Goal: Task Accomplishment & Management: Use online tool/utility

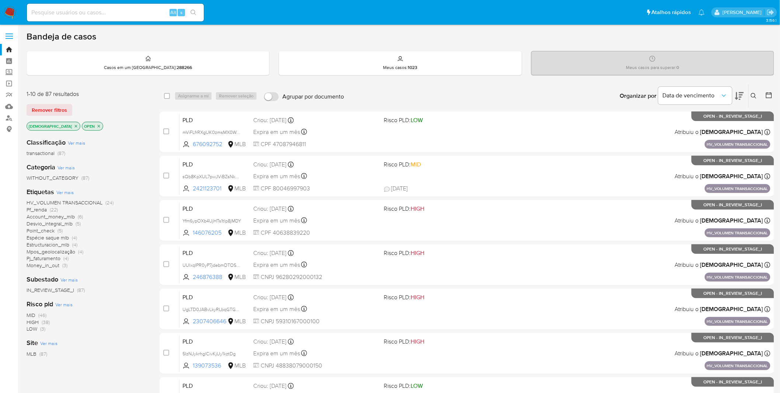
click at [9, 10] on img at bounding box center [10, 12] width 13 height 13
click at [102, 14] on input at bounding box center [115, 13] width 177 height 10
paste input "S8rFIJ7FhRCGb7ySThJpvfIQ"
type input "S8rFIJ7FhRCGb7ySThJpvfIQ"
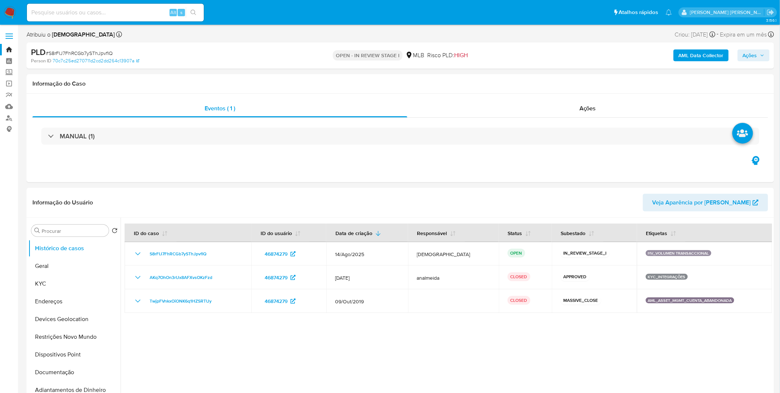
select select "10"
click at [57, 285] on button "KYC" at bounding box center [71, 284] width 86 height 18
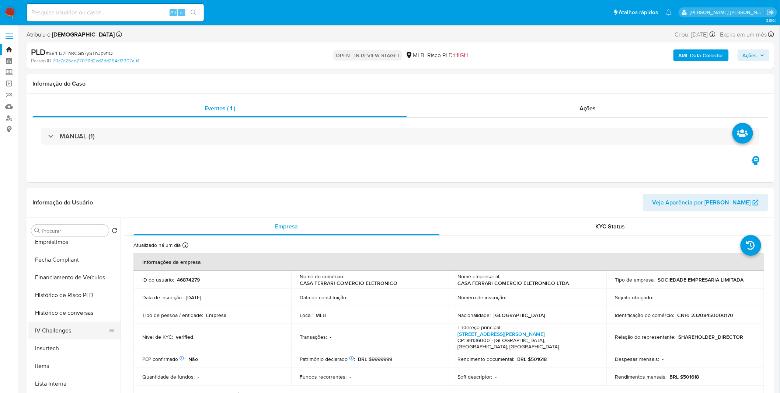
scroll to position [286, 0]
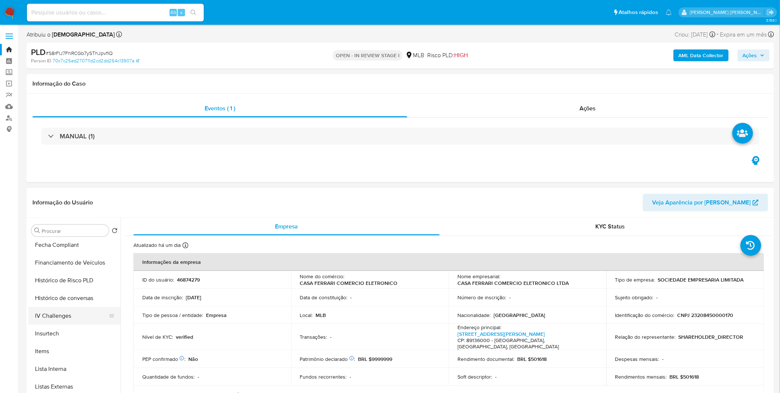
click at [60, 351] on button "Items" at bounding box center [74, 351] width 92 height 18
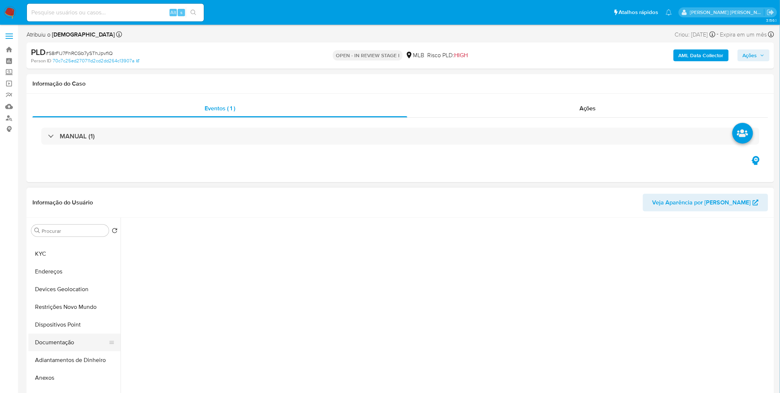
scroll to position [82, 0]
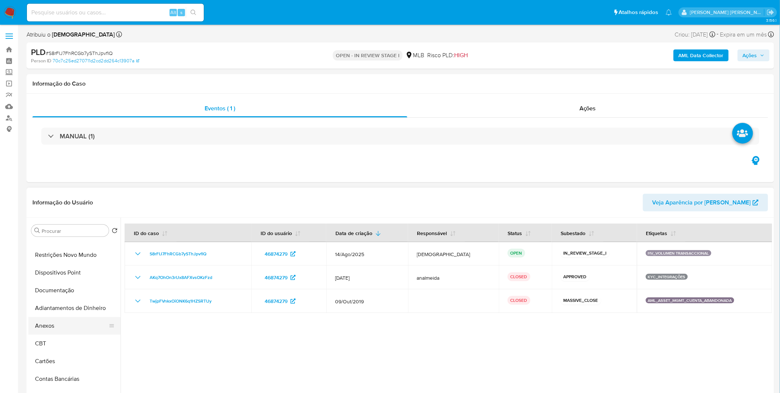
click at [61, 331] on button "Anexos" at bounding box center [71, 326] width 86 height 18
select select "10"
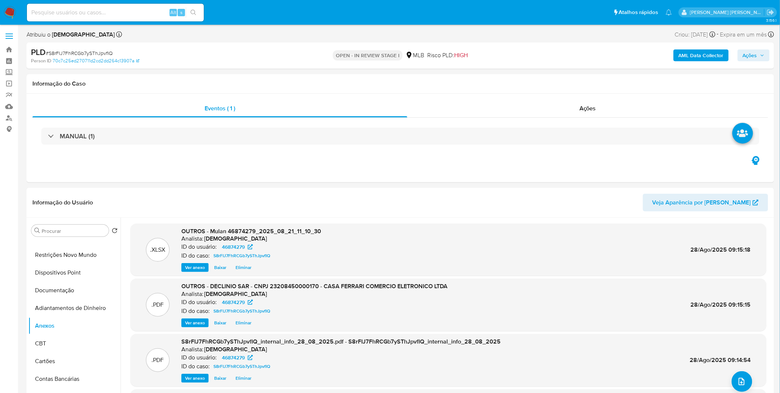
click at [750, 58] on span "Ações" at bounding box center [750, 55] width 14 height 12
click at [568, 87] on div "Resolução do caso Alt r" at bounding box center [548, 78] width 67 height 19
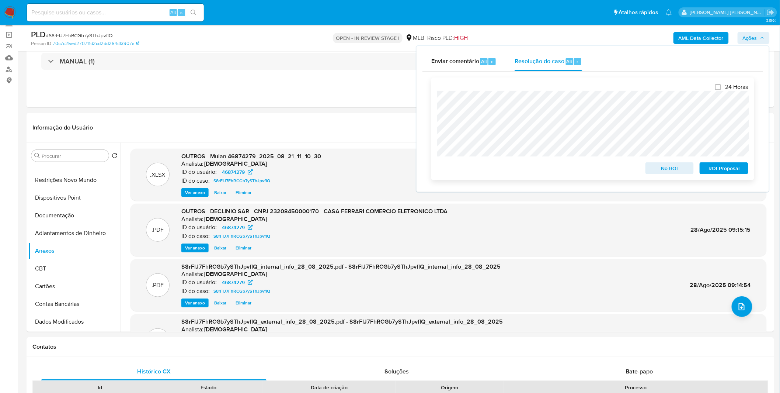
scroll to position [41, 0]
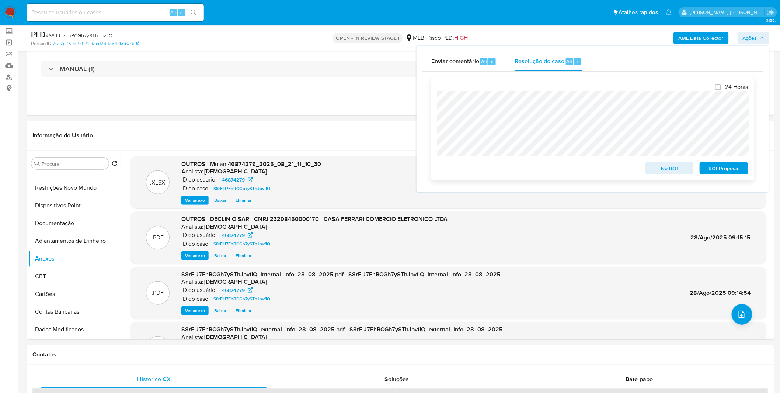
click at [662, 164] on span "No ROI" at bounding box center [670, 168] width 38 height 10
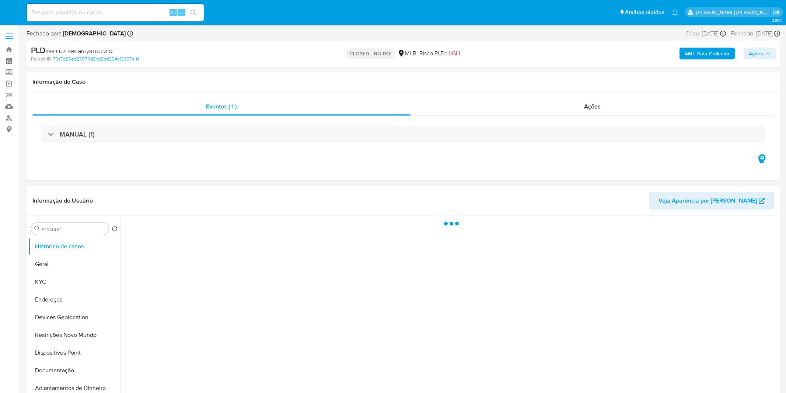
select select "10"
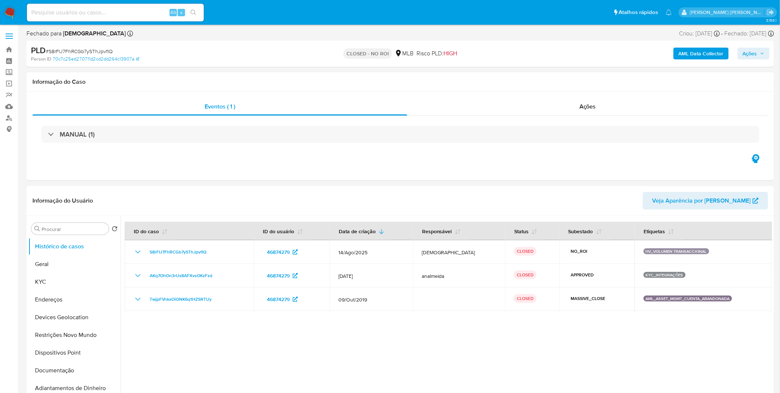
click at [5, 10] on img at bounding box center [10, 12] width 13 height 13
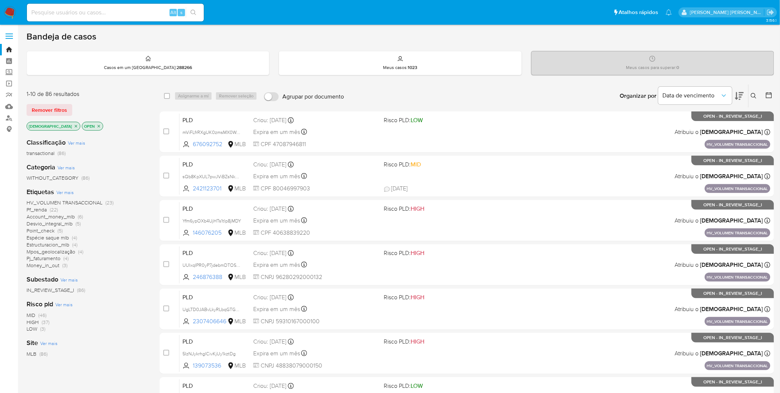
click at [116, 12] on input at bounding box center [115, 13] width 177 height 10
paste input "nEbRZ9uCbQxDskfd7Ylvks5h"
type input "nEbRZ9uCbQxDskfd7Ylvks5h"
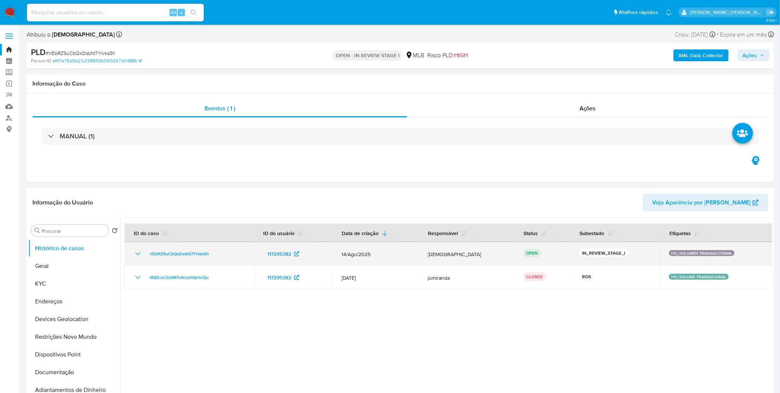
select select "10"
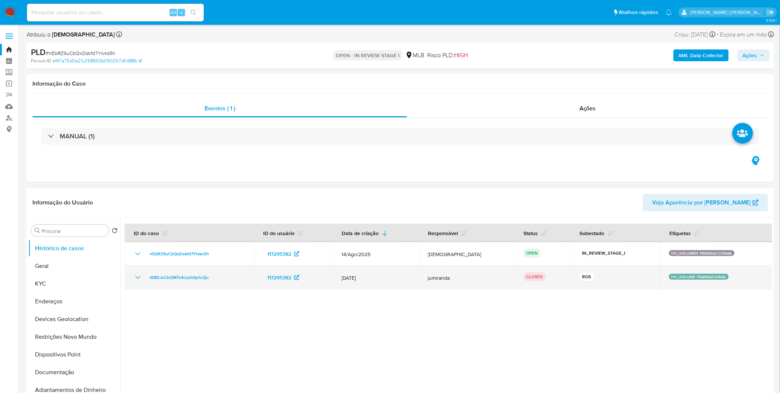
click at [139, 277] on icon "Mostrar/Ocultar" at bounding box center [137, 277] width 5 height 3
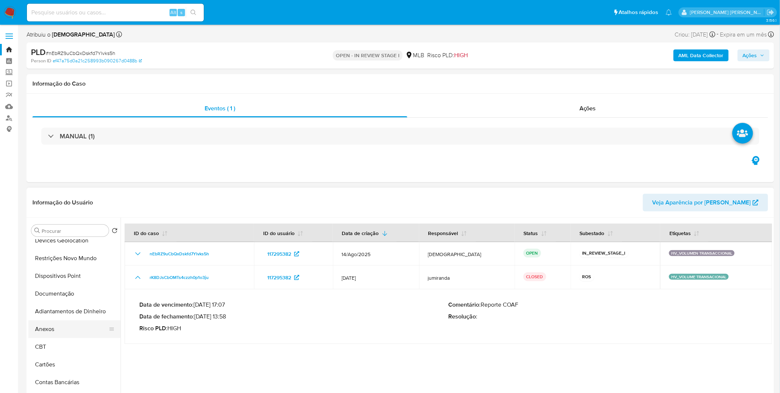
scroll to position [82, 0]
click at [70, 328] on button "Anexos" at bounding box center [71, 326] width 86 height 18
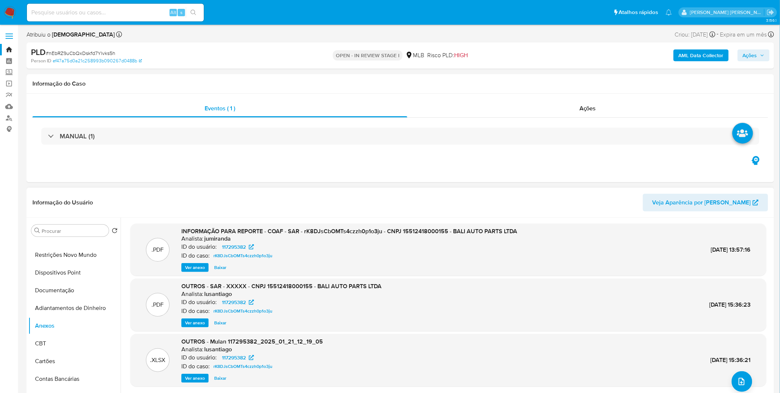
click at [194, 266] on span "Ver anexo" at bounding box center [195, 267] width 20 height 7
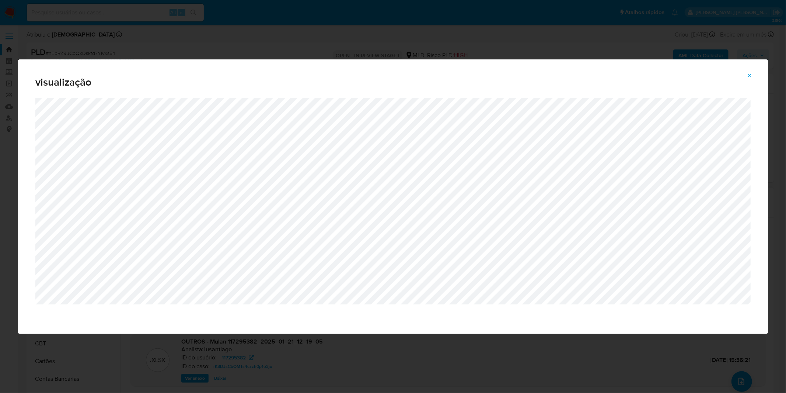
click at [571, 41] on div "visualização" at bounding box center [393, 196] width 786 height 393
click at [747, 79] on button "Attachment preview" at bounding box center [750, 76] width 16 height 12
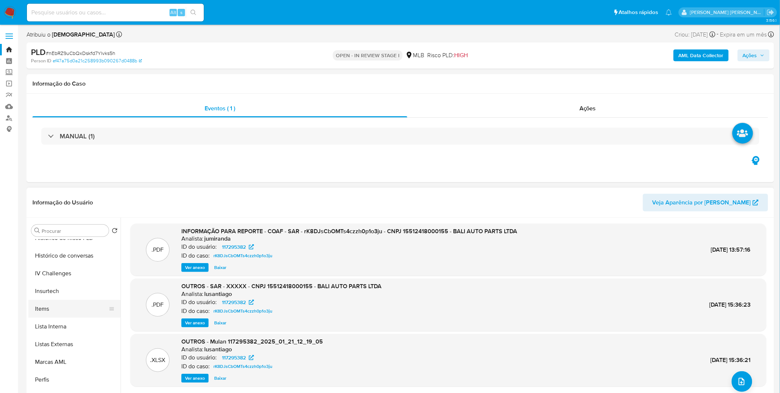
scroll to position [329, 0]
click at [57, 308] on button "Items" at bounding box center [71, 308] width 86 height 18
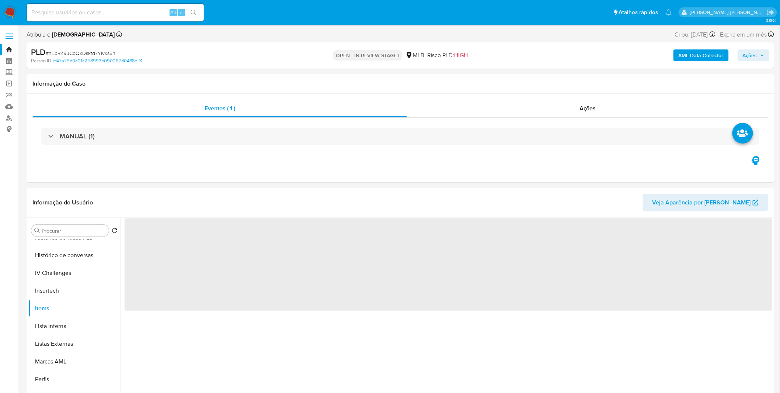
scroll to position [329, 0]
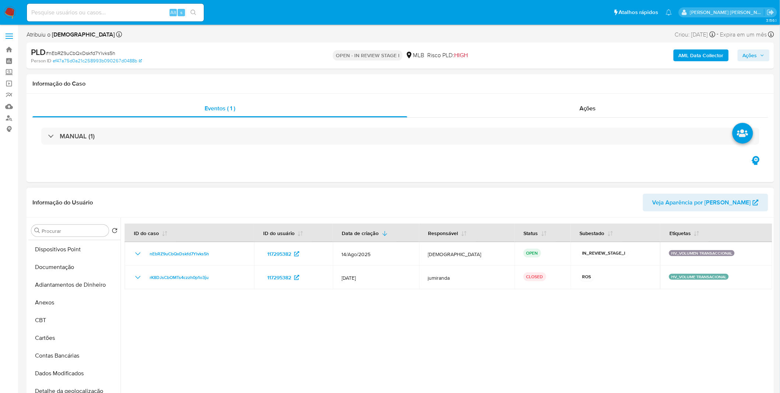
select select "10"
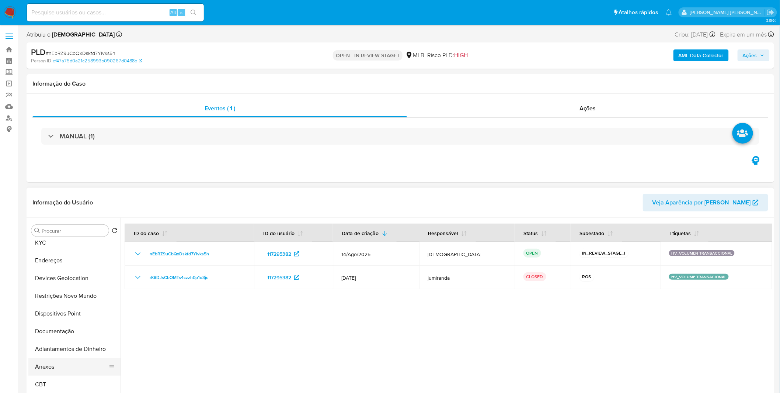
click at [65, 364] on button "Anexos" at bounding box center [71, 367] width 86 height 18
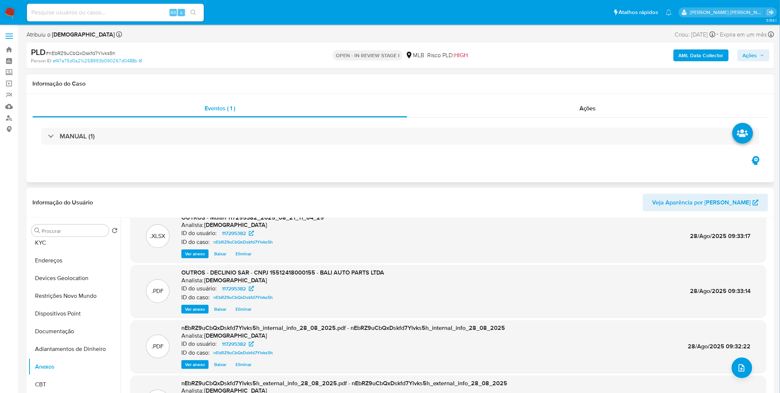
scroll to position [0, 0]
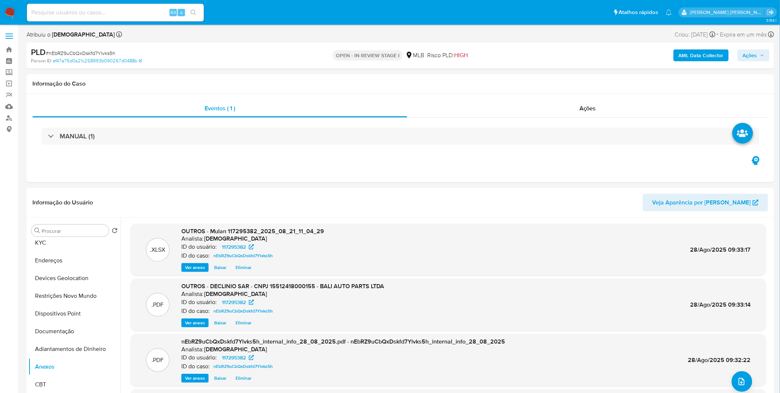
drag, startPoint x: 752, startPoint y: 53, endPoint x: 738, endPoint y: 58, distance: 15.4
click at [752, 53] on span "Ações" at bounding box center [750, 55] width 14 height 12
click at [570, 90] on div "Enviar" at bounding box center [592, 137] width 341 height 97
click at [565, 83] on div "Resolução do caso Alt r" at bounding box center [548, 78] width 67 height 19
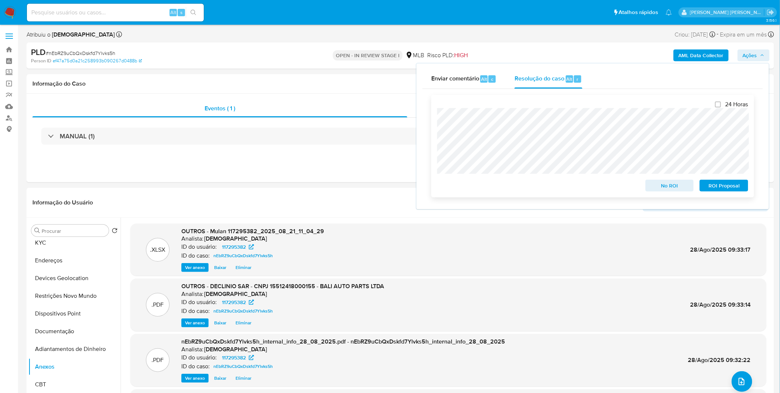
click at [655, 188] on span "No ROI" at bounding box center [670, 185] width 38 height 10
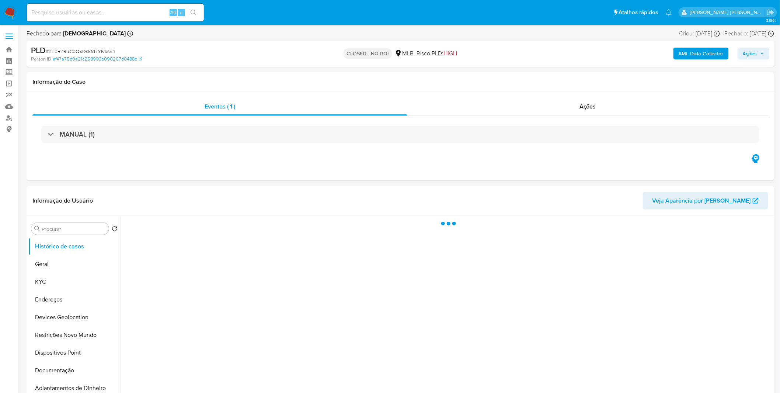
select select "10"
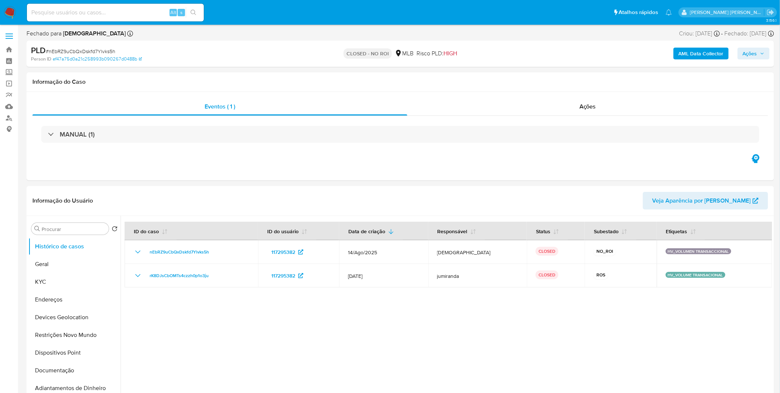
click at [12, 10] on img at bounding box center [10, 12] width 13 height 13
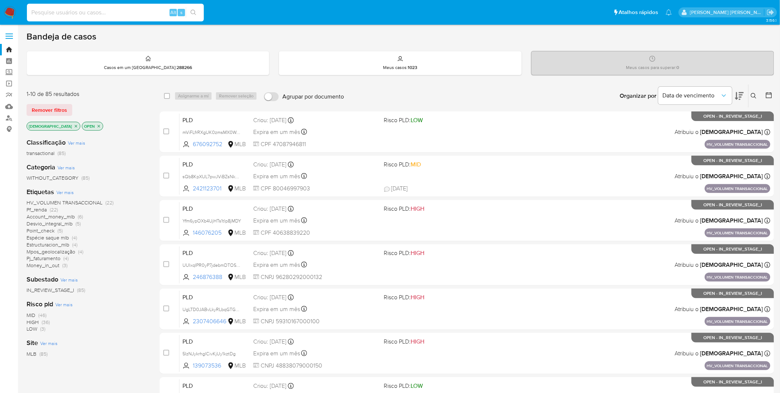
click at [142, 14] on input at bounding box center [115, 13] width 177 height 10
paste input "UkUaENuF23XHXgjrC12SSdxd"
type input "UkUaENuF23XHXgjrC12SSdxd"
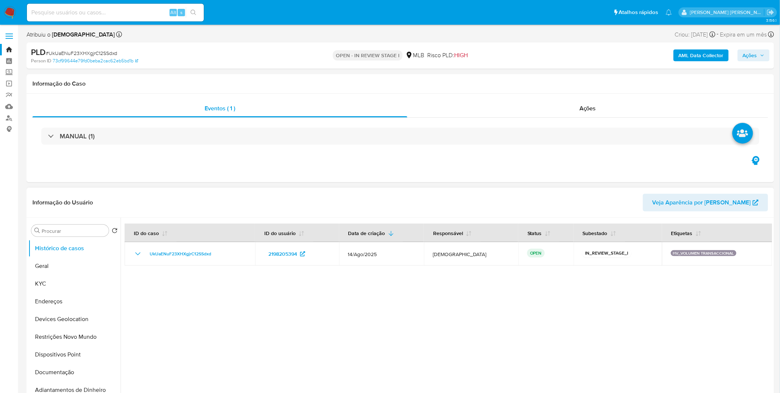
select select "10"
click at [54, 285] on button "KYC" at bounding box center [71, 284] width 86 height 18
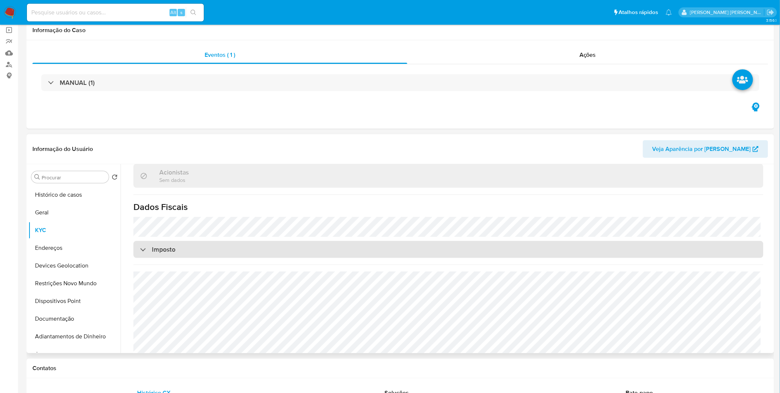
scroll to position [164, 0]
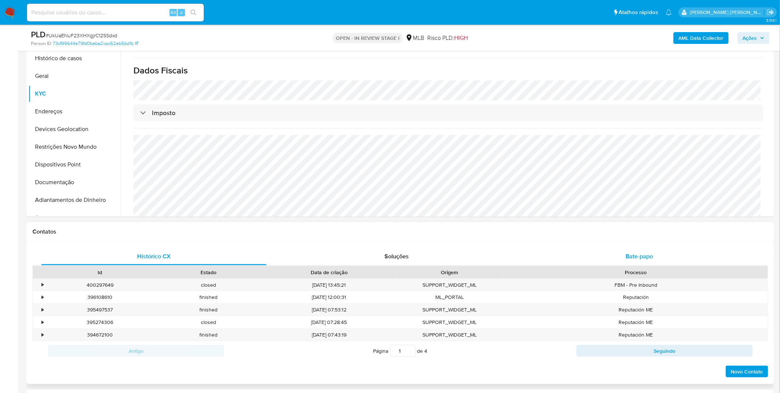
click at [592, 260] on div "Bate-papo" at bounding box center [639, 256] width 225 height 18
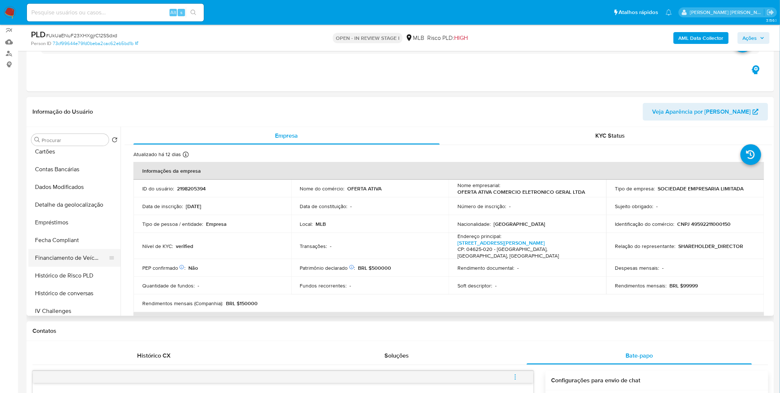
scroll to position [286, 0]
click at [61, 261] on button "Items" at bounding box center [71, 260] width 86 height 18
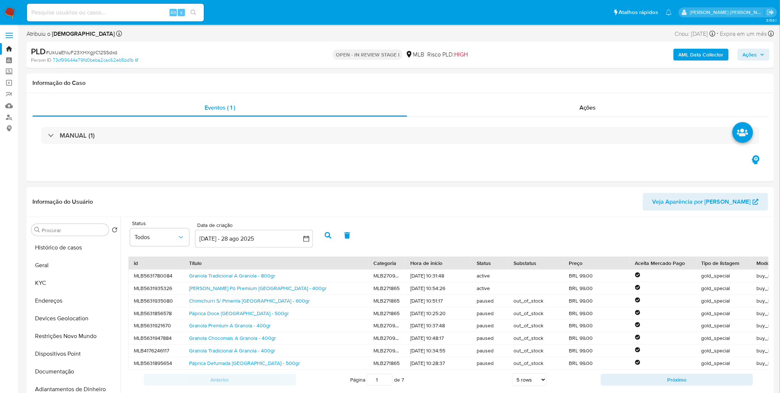
scroll to position [0, 0]
click at [46, 281] on button "KYC" at bounding box center [71, 284] width 86 height 18
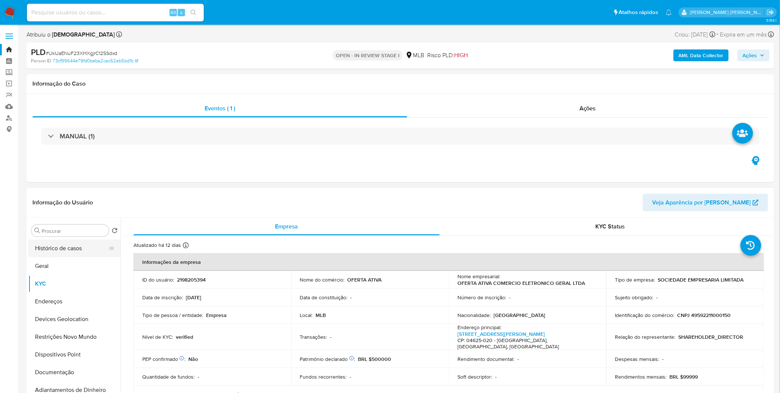
click at [77, 246] on button "Histórico de casos" at bounding box center [71, 248] width 86 height 18
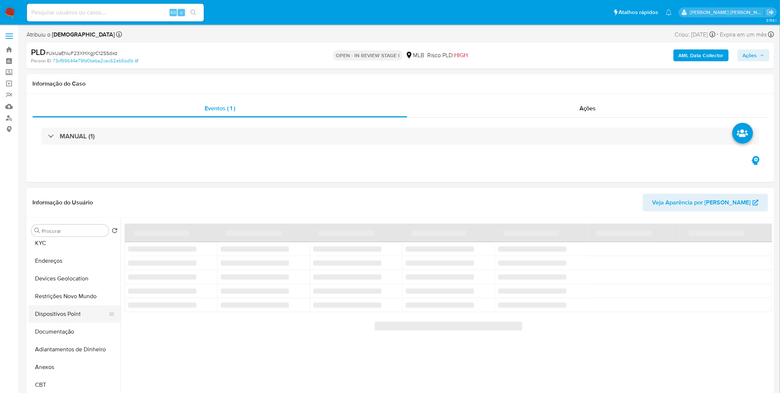
scroll to position [41, 0]
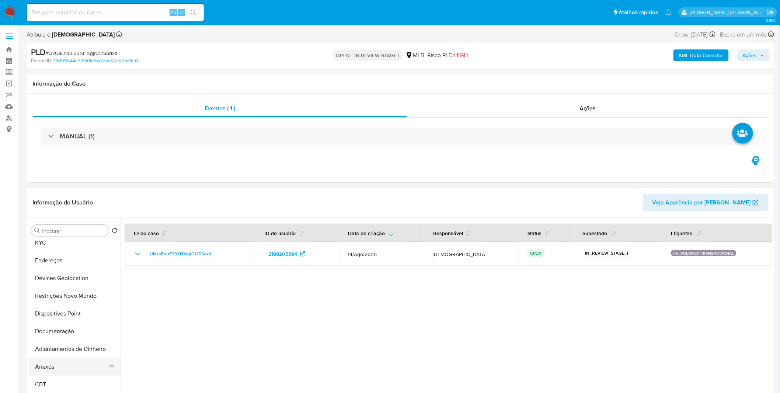
click at [61, 371] on button "Anexos" at bounding box center [71, 367] width 86 height 18
select select "10"
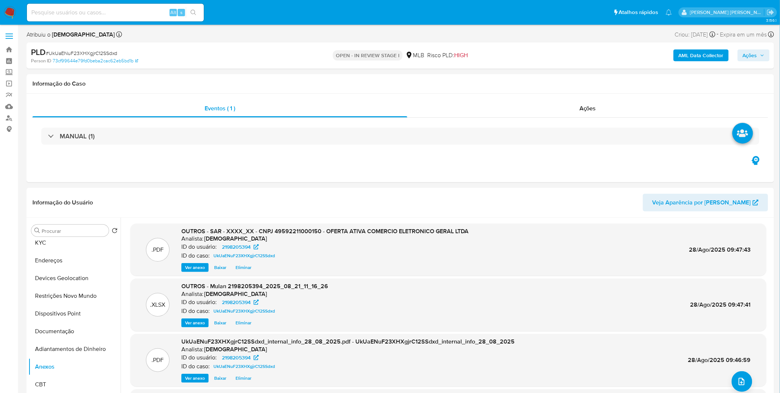
click at [752, 58] on span "Ações" at bounding box center [750, 55] width 14 height 12
click at [554, 86] on div "Resolução do caso Alt r" at bounding box center [548, 78] width 67 height 19
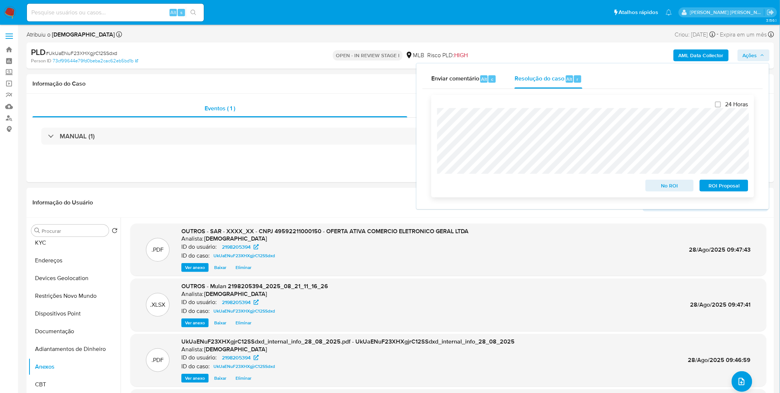
click at [721, 185] on span "ROI Proposal" at bounding box center [724, 185] width 38 height 10
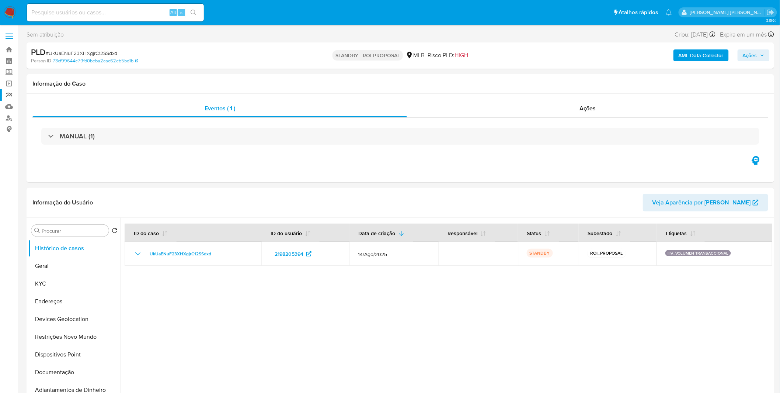
select select "10"
click at [64, 10] on input at bounding box center [115, 13] width 177 height 10
paste input "XEoQOtszzq41GMp7AwIMz6o8"
type input "XEoQOtszzq41GMp7AwIMz6o8"
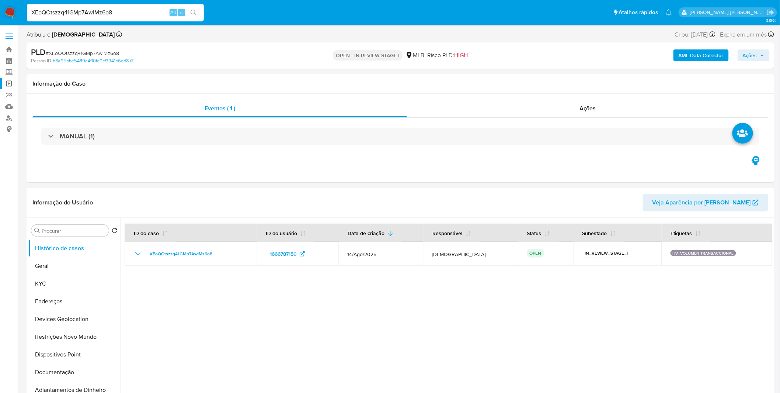
select select "10"
drag, startPoint x: 46, startPoint y: 290, endPoint x: 51, endPoint y: 289, distance: 4.5
click at [46, 290] on button "KYC" at bounding box center [71, 284] width 86 height 18
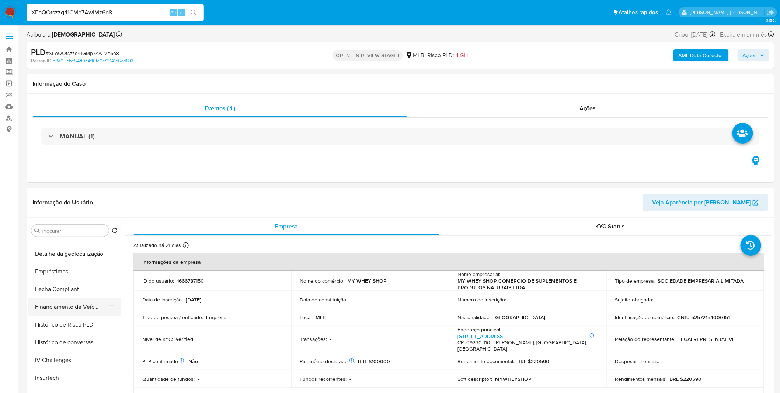
scroll to position [329, 0]
click at [58, 308] on button "Items" at bounding box center [71, 309] width 86 height 18
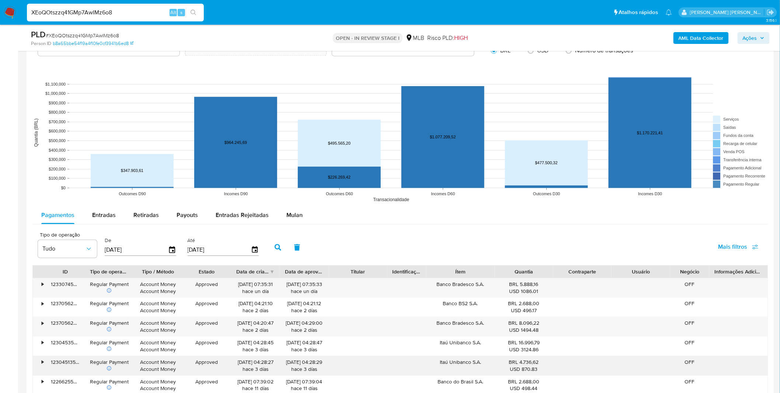
scroll to position [737, 0]
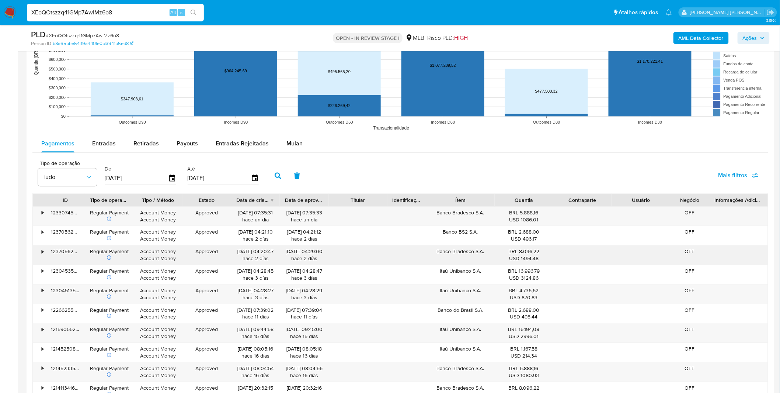
click at [41, 254] on div "•" at bounding box center [39, 254] width 13 height 19
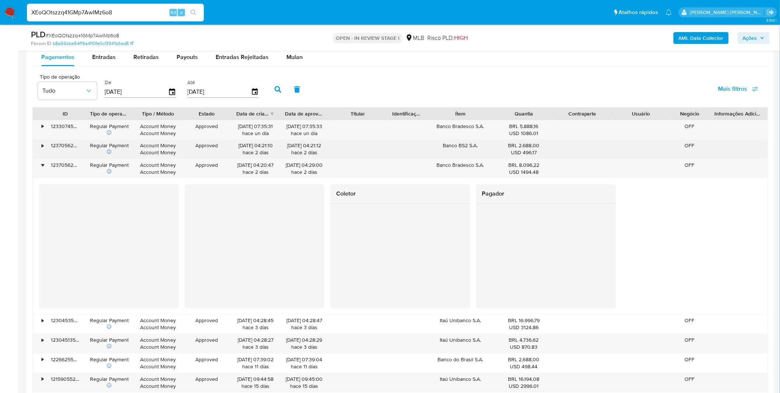
scroll to position [819, 0]
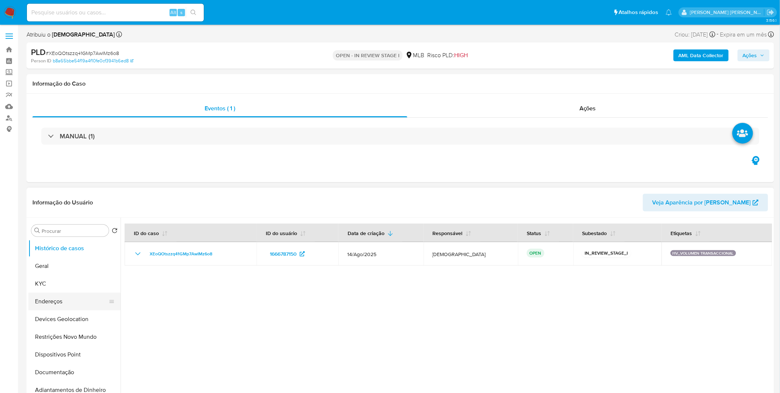
select select "10"
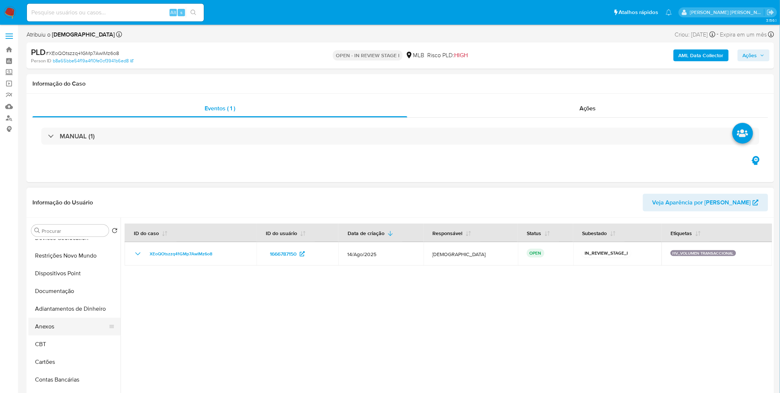
scroll to position [82, 0]
click at [67, 338] on button "CBT" at bounding box center [71, 343] width 86 height 18
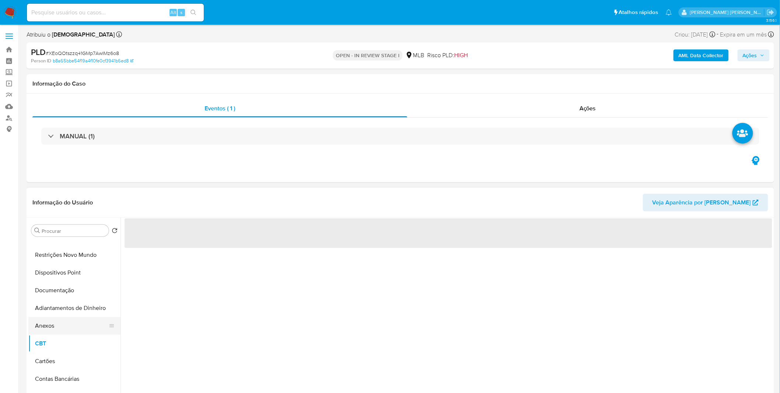
click at [58, 323] on button "Anexos" at bounding box center [71, 326] width 86 height 18
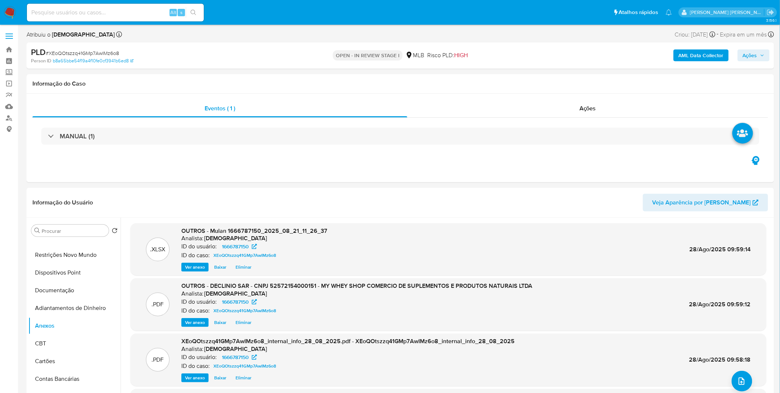
scroll to position [0, 0]
click at [742, 52] on button "Ações" at bounding box center [754, 55] width 32 height 12
click at [574, 77] on div "r" at bounding box center [577, 78] width 7 height 7
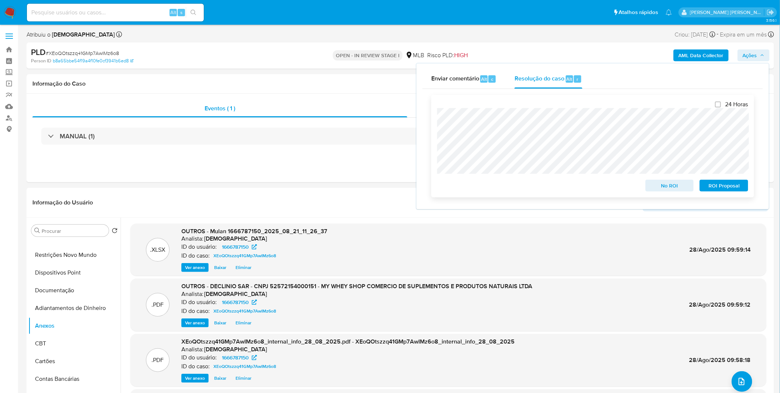
click at [658, 189] on span "No ROI" at bounding box center [670, 185] width 38 height 10
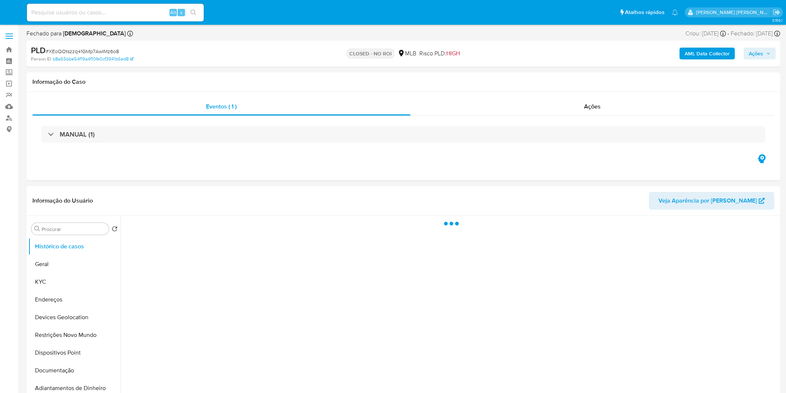
select select "10"
